Goal: Information Seeking & Learning: Learn about a topic

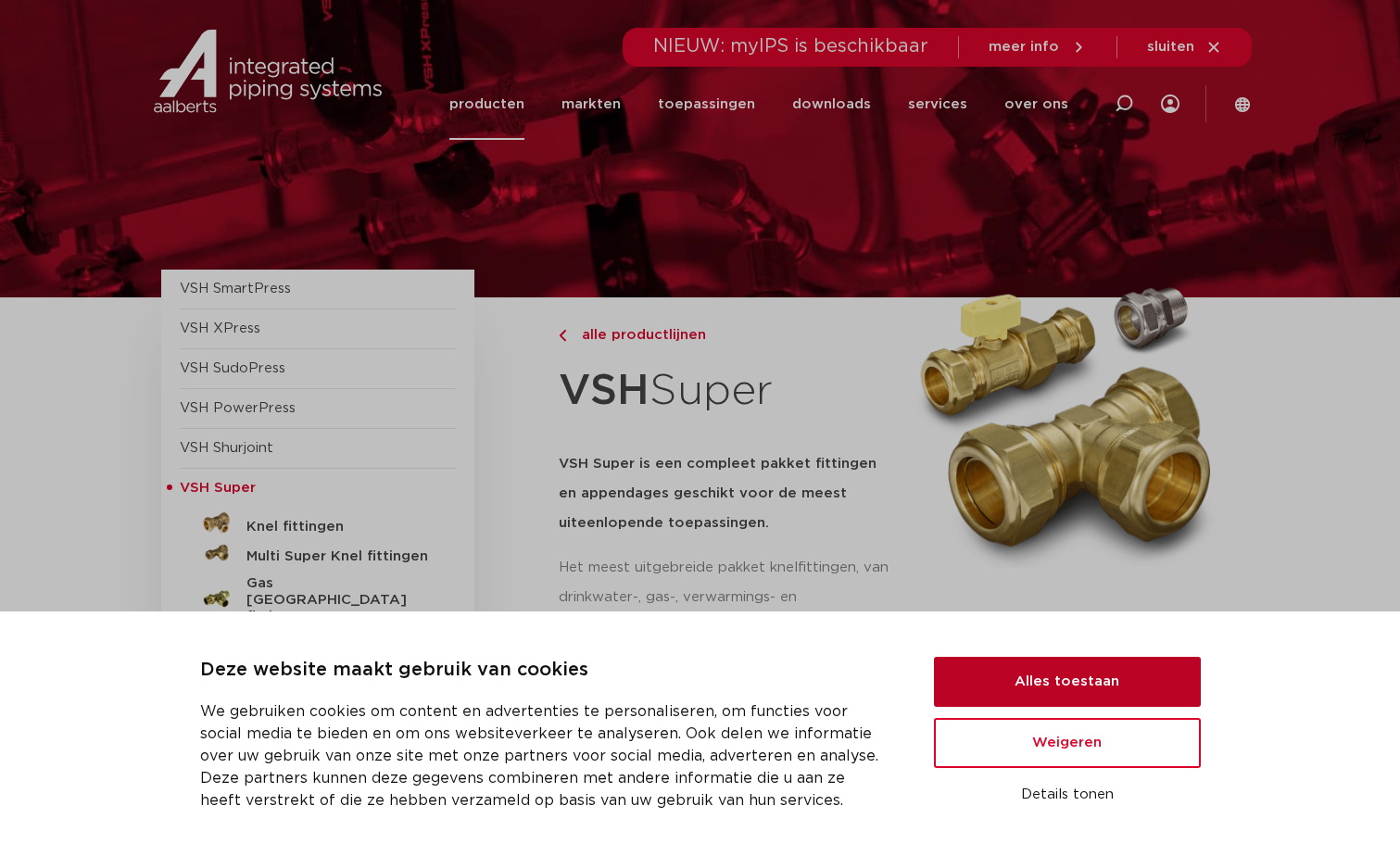
click at [1021, 684] on button "Alles toestaan" at bounding box center [1067, 682] width 267 height 50
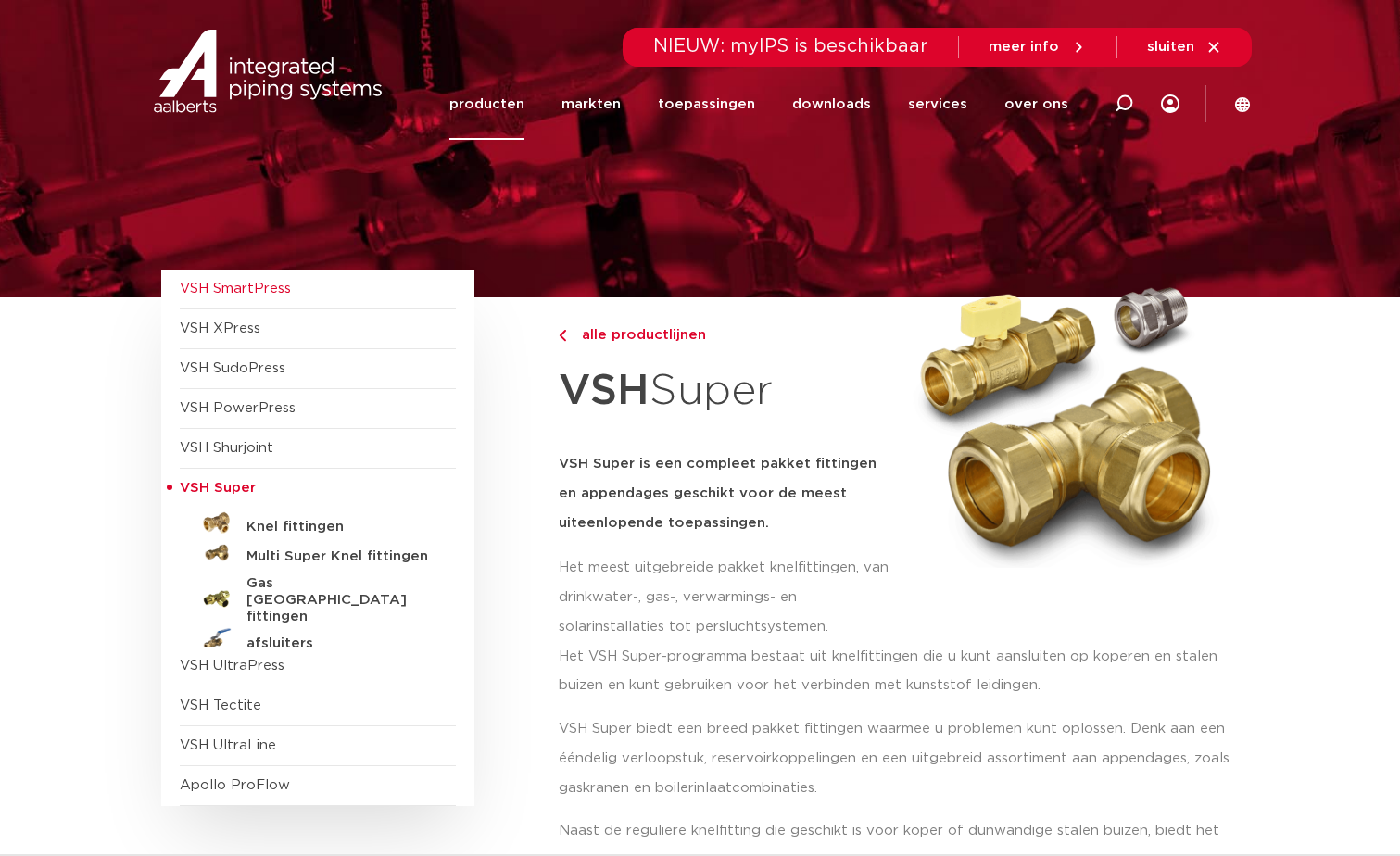
click at [247, 288] on span "VSH SmartPress" at bounding box center [235, 289] width 111 height 14
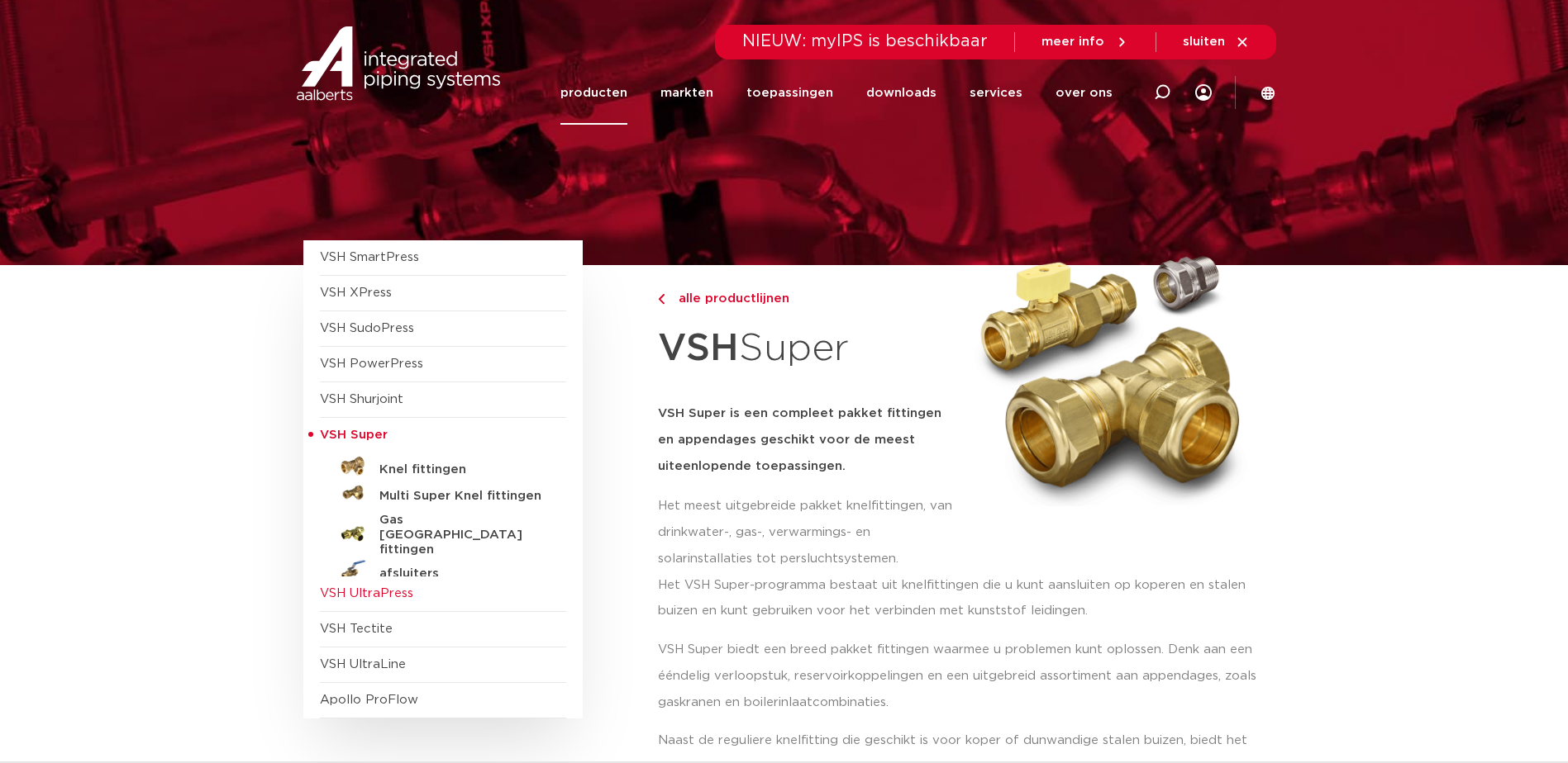
click at [401, 592] on span "VSH UltraPress" at bounding box center [366, 593] width 94 height 12
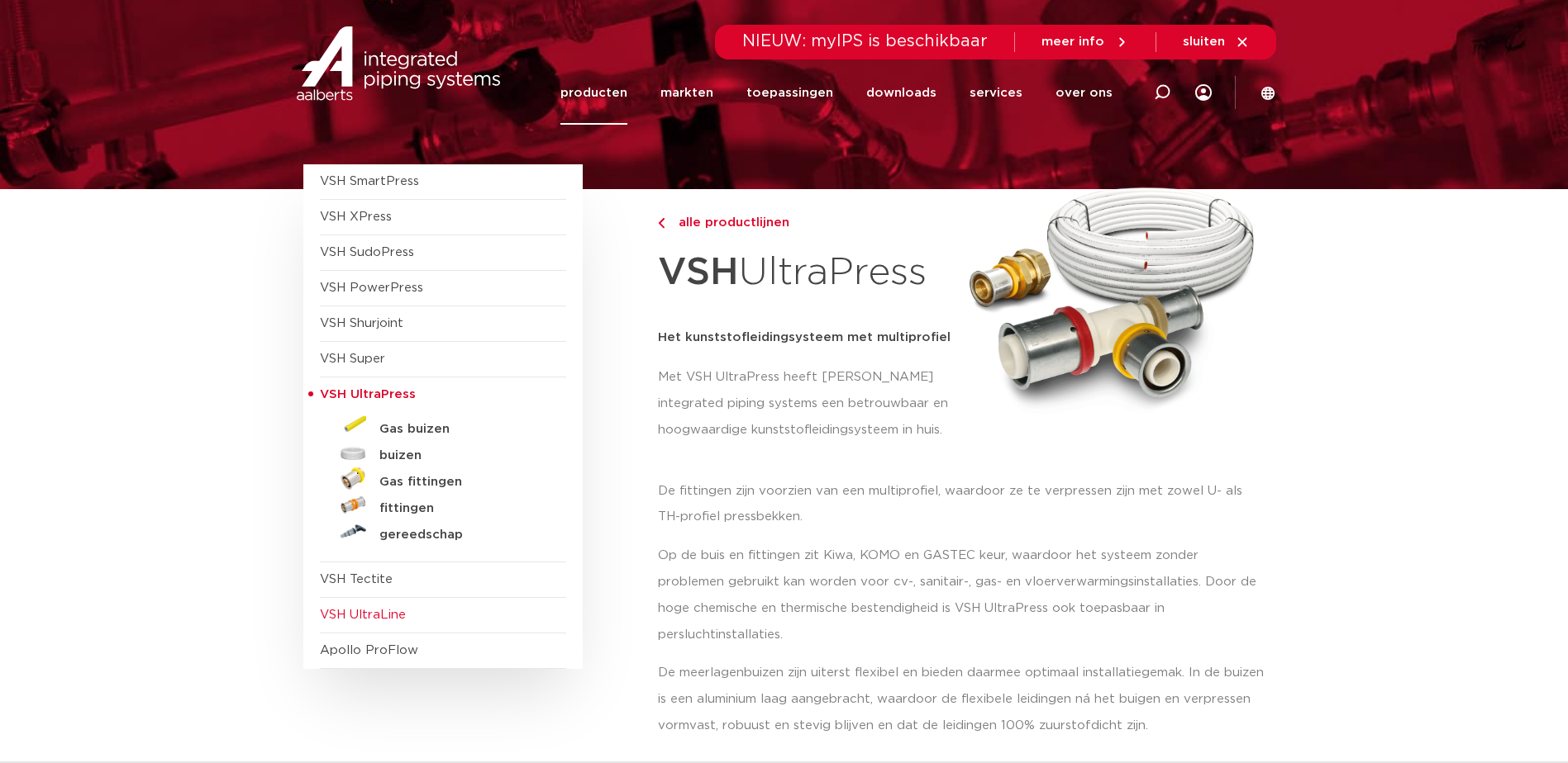
scroll to position [82, 0]
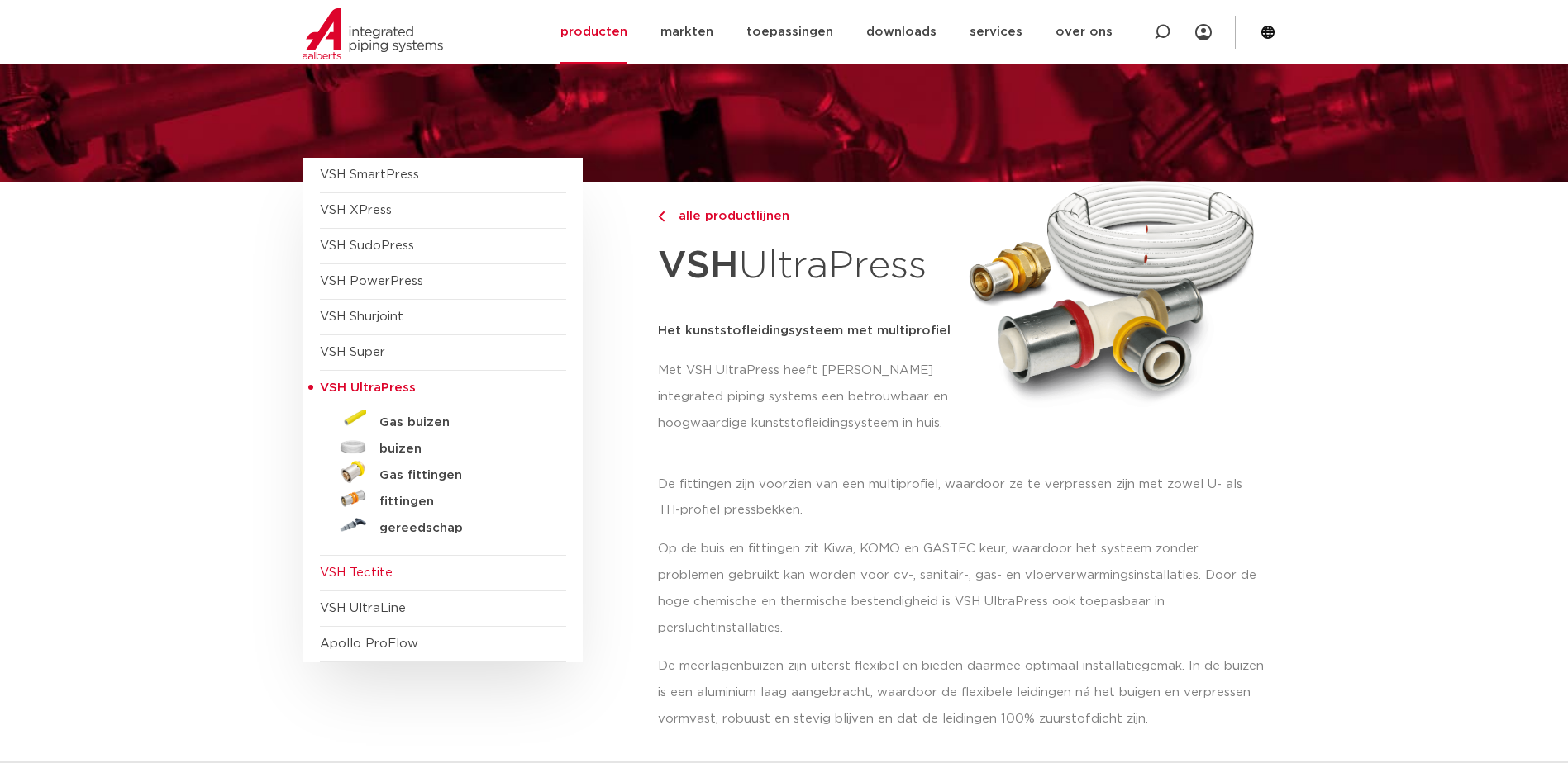
click at [381, 576] on span "VSH Tectite" at bounding box center [356, 573] width 73 height 12
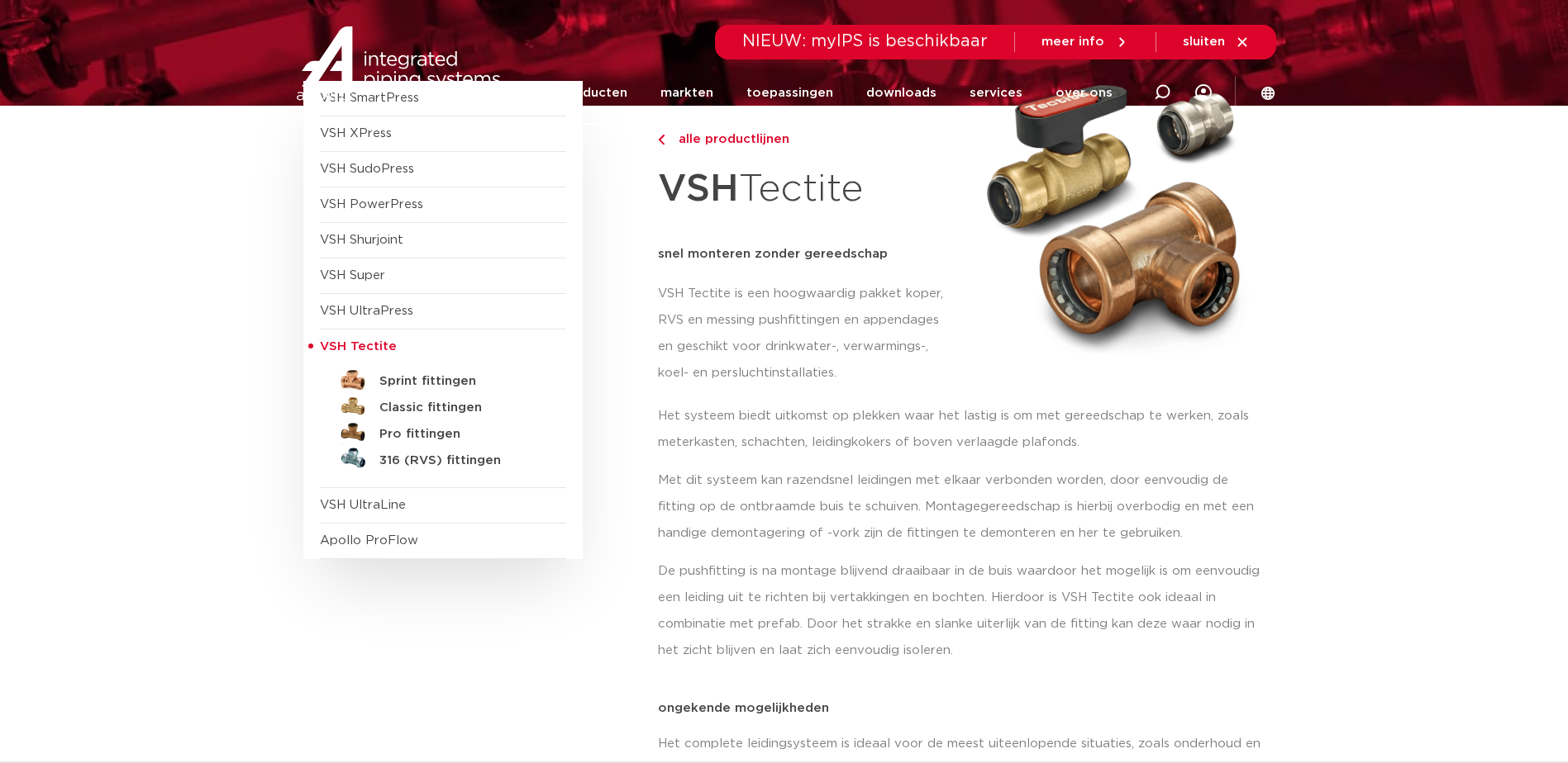
scroll to position [166, 0]
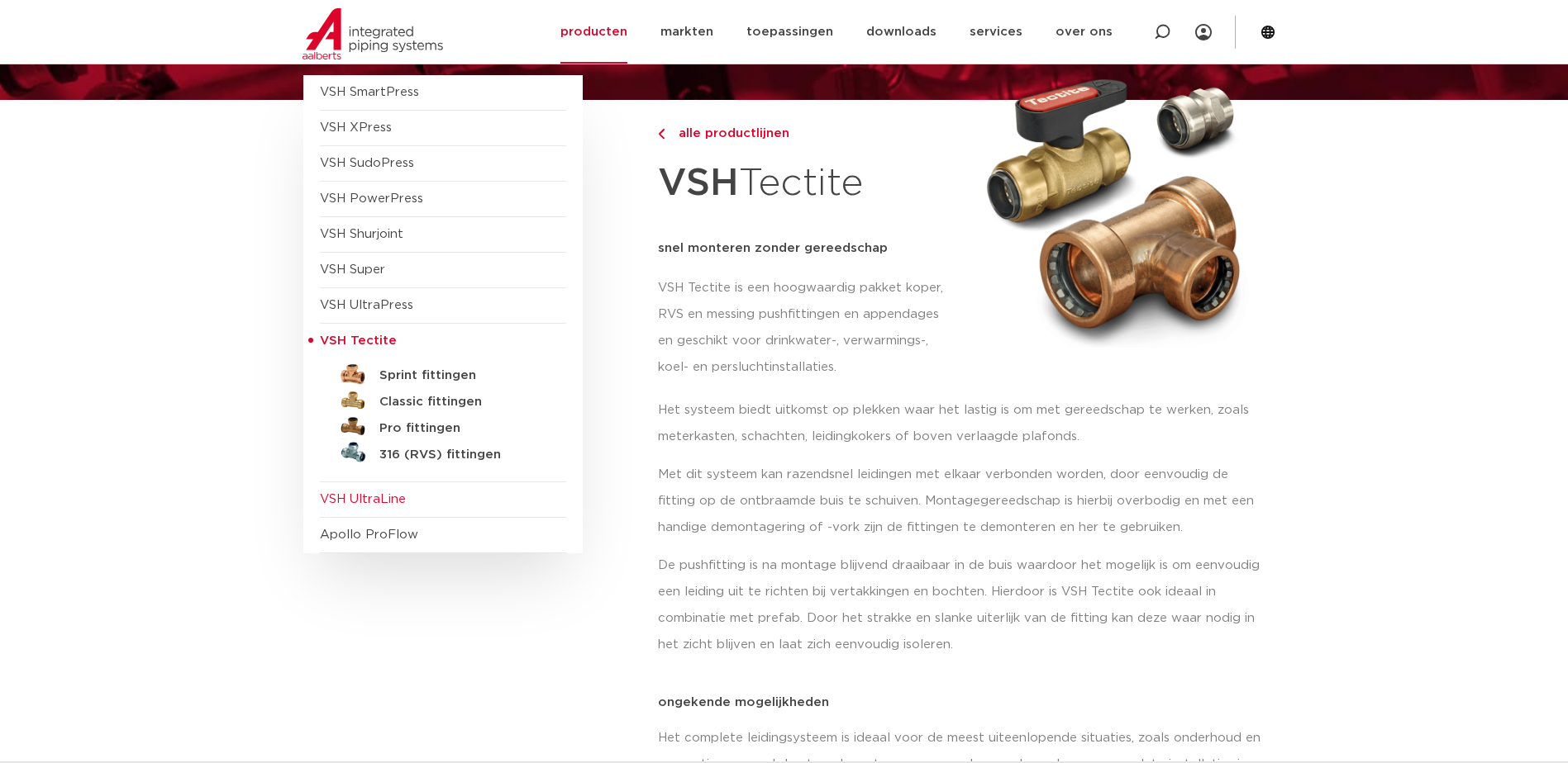
click at [376, 498] on span "VSH UltraLine" at bounding box center [363, 499] width 86 height 12
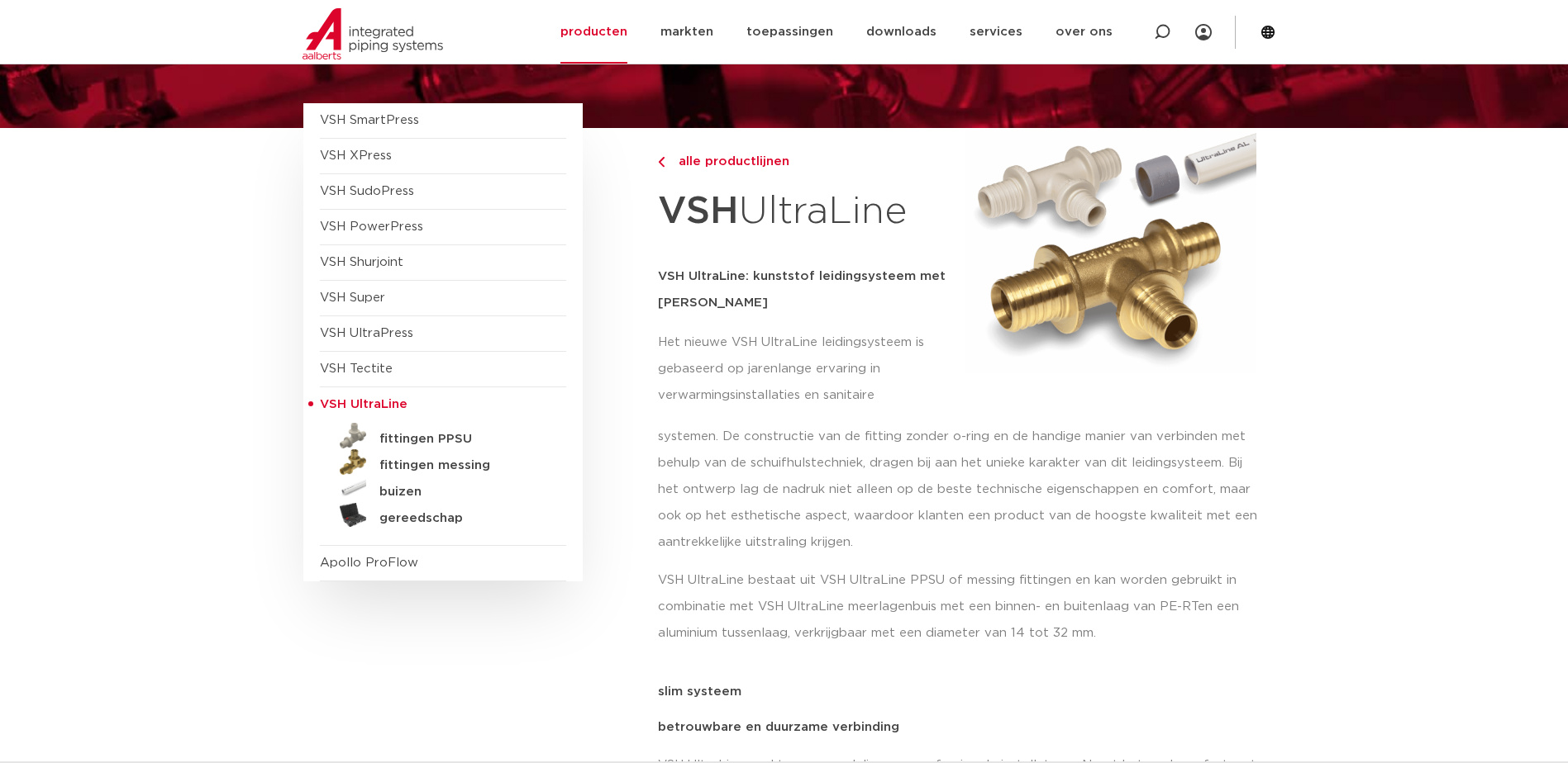
scroll to position [166, 0]
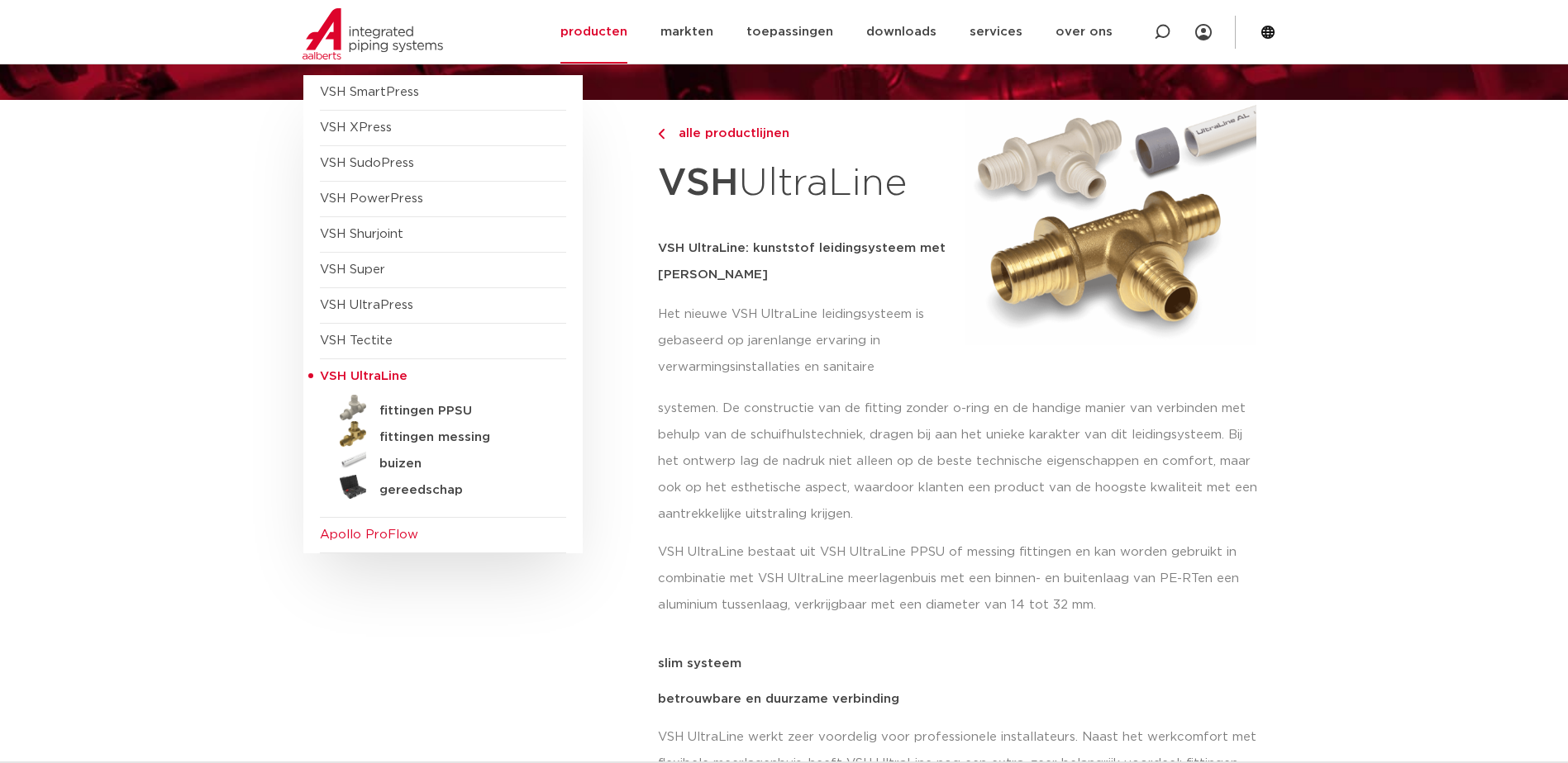
click at [387, 533] on span "Apollo ProFlow" at bounding box center [369, 534] width 98 height 12
